Goal: Complete application form

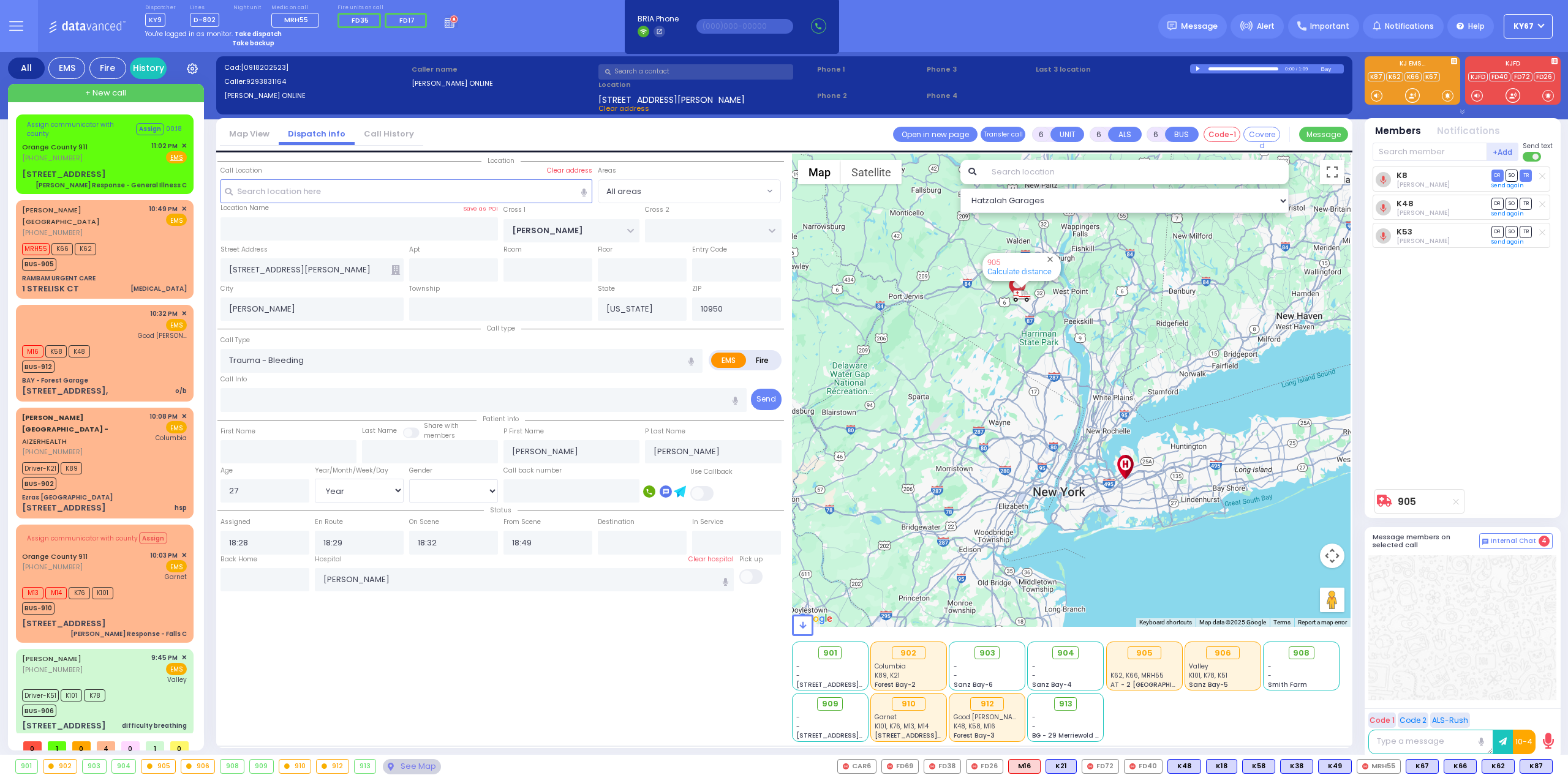
select select "Year"
select select "[DEMOGRAPHIC_DATA]"
click at [1489, 618] on div at bounding box center [1462, 628] width 188 height 145
click at [1475, 409] on div "K8 [PERSON_NAME] DR SO TR" at bounding box center [1464, 325] width 183 height 316
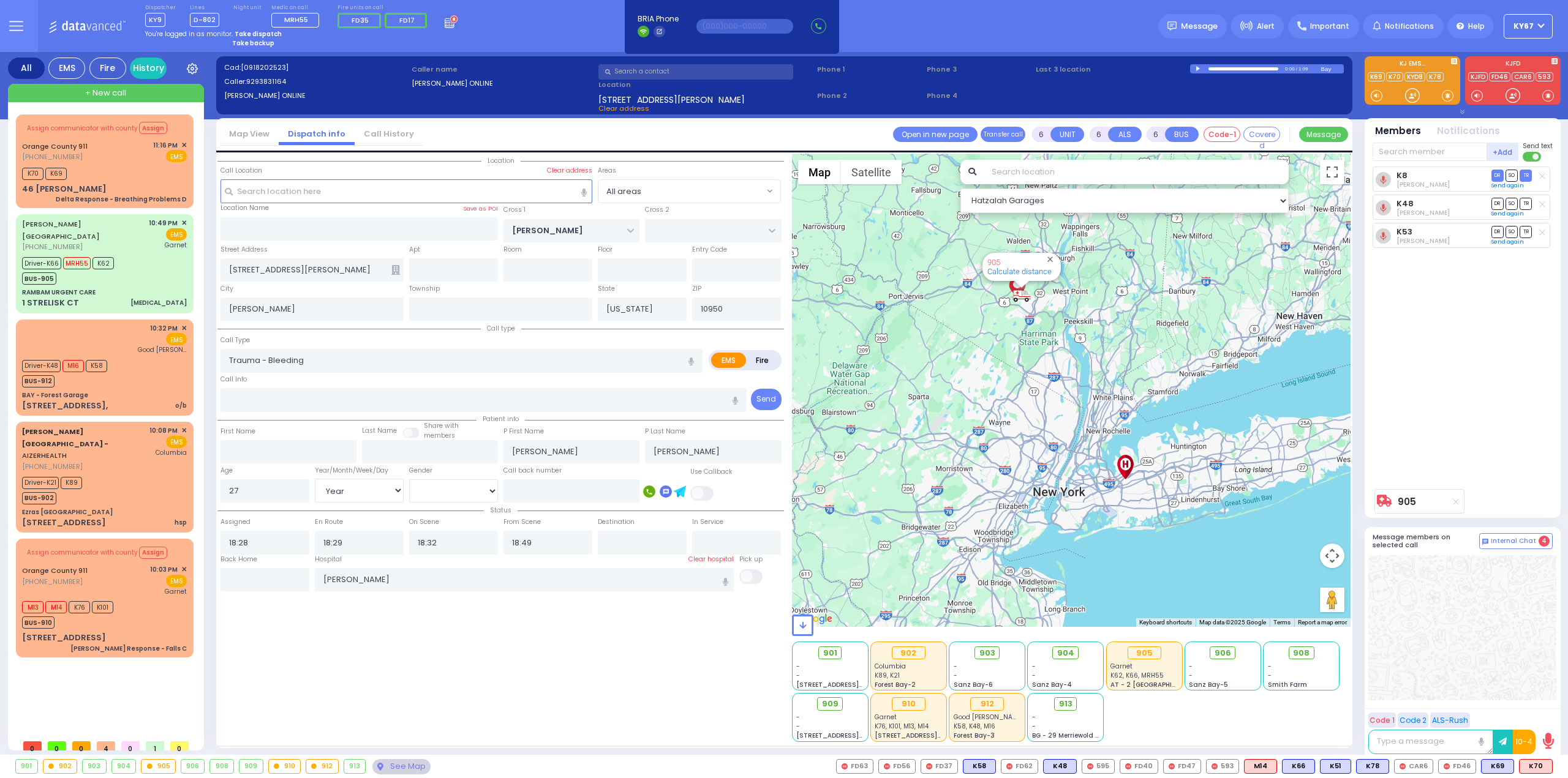
select select "Year"
select select "[DEMOGRAPHIC_DATA]"
